Goal: Information Seeking & Learning: Find specific fact

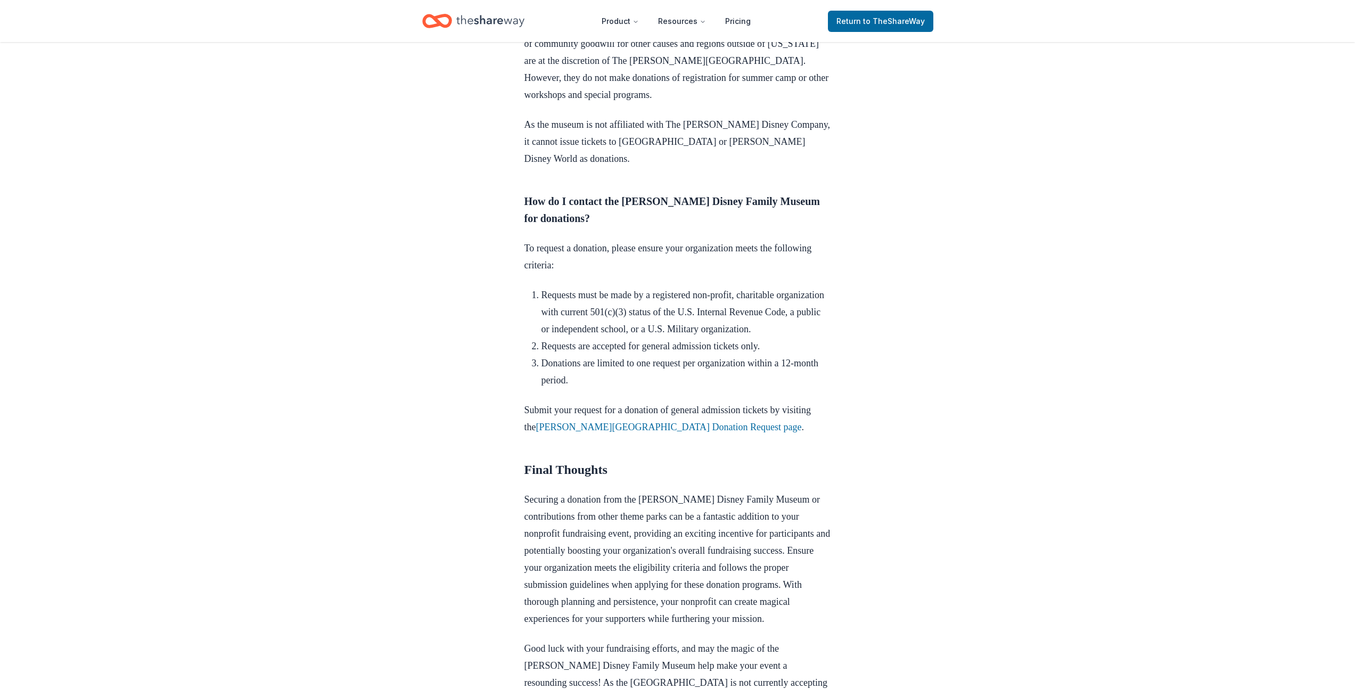
scroll to position [1171, 0]
click at [722, 422] on link "Walt Disney Family Museum Donation Request page" at bounding box center [669, 427] width 266 height 11
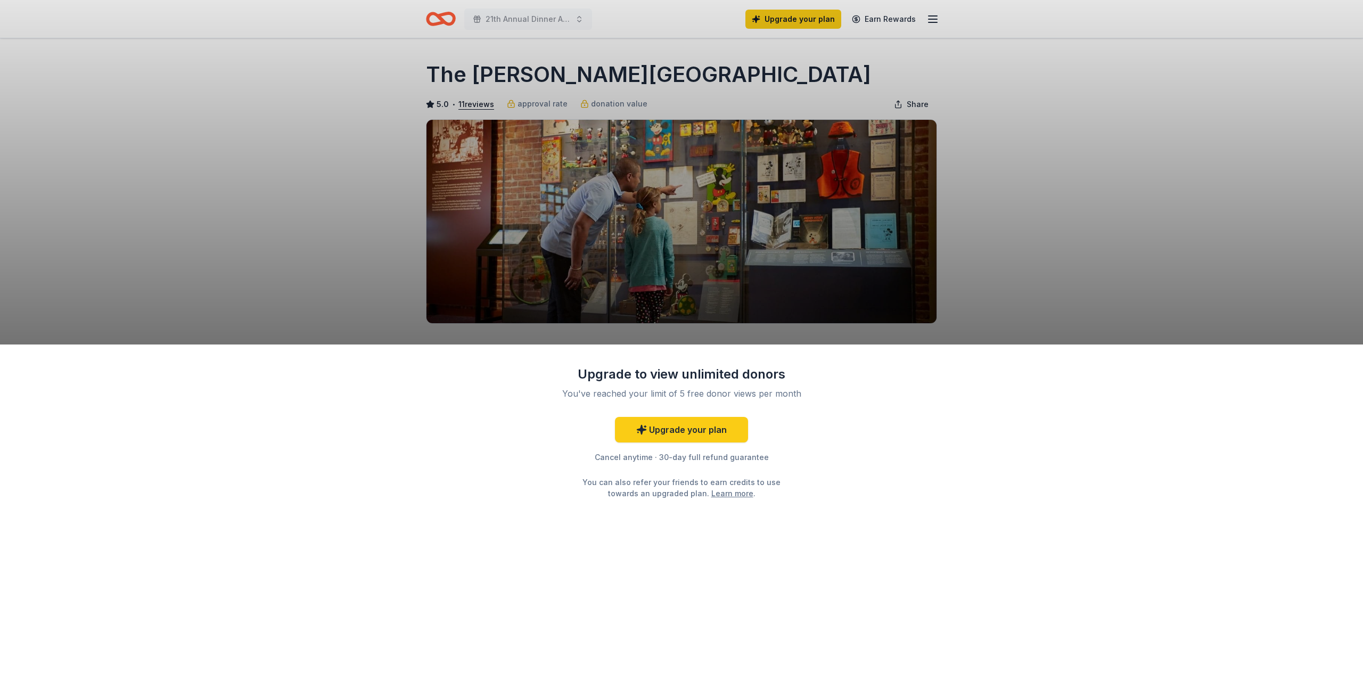
click at [940, 424] on div "Upgrade to view unlimited donors You've reached your limit of 5 free donor view…" at bounding box center [681, 516] width 1363 height 344
click at [1038, 259] on div "Upgrade to view unlimited donors You've reached your limit of 5 free donor view…" at bounding box center [681, 344] width 1363 height 689
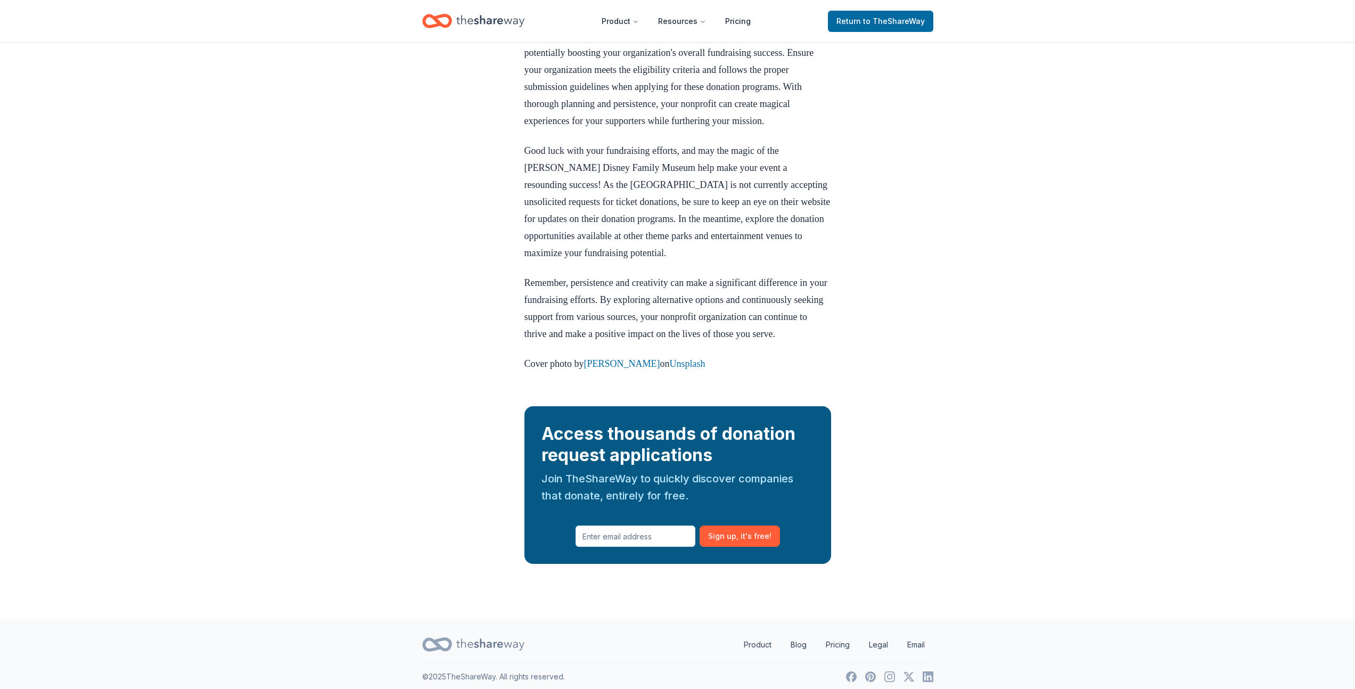
scroll to position [1675, 0]
